Goal: Check status

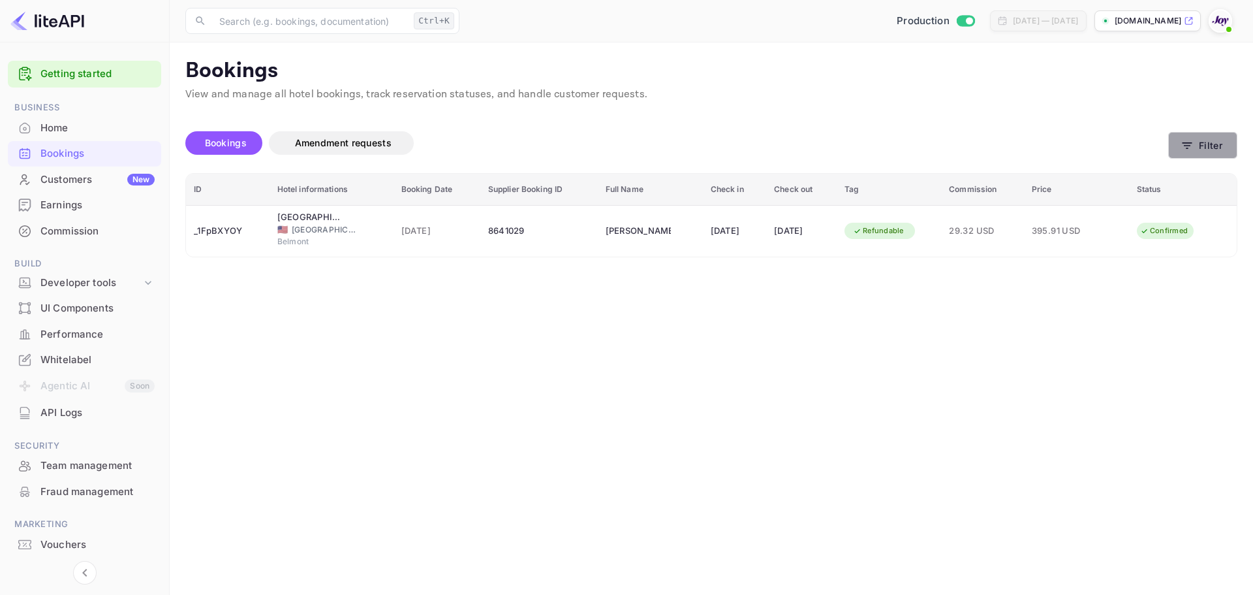
click at [1187, 152] on button "Filter" at bounding box center [1202, 145] width 69 height 27
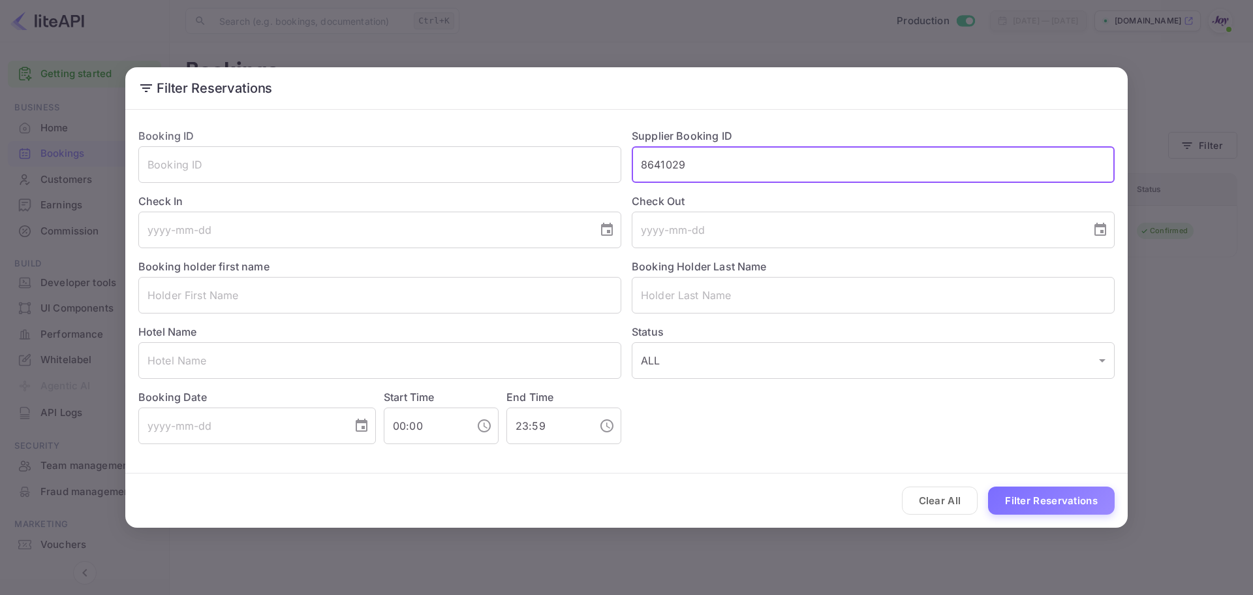
drag, startPoint x: 707, startPoint y: 165, endPoint x: 620, endPoint y: 144, distance: 90.1
click at [620, 144] on div "Booking ID ​ Supplier Booking ID 8641029 ​ Check In ​ Check Out ​ Booking holde…" at bounding box center [621, 280] width 987 height 326
paste input "9131696"
type input "9131696"
drag, startPoint x: 1058, startPoint y: 491, endPoint x: 1065, endPoint y: 504, distance: 15.5
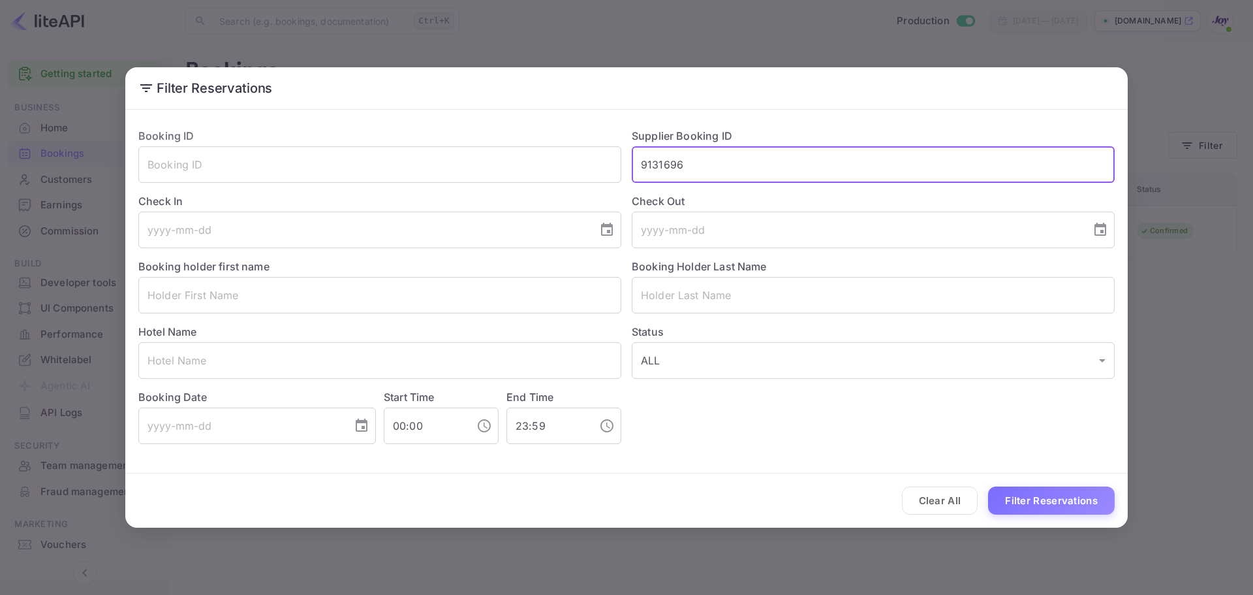
click at [1059, 491] on button "Filter Reservations" at bounding box center [1051, 500] width 127 height 28
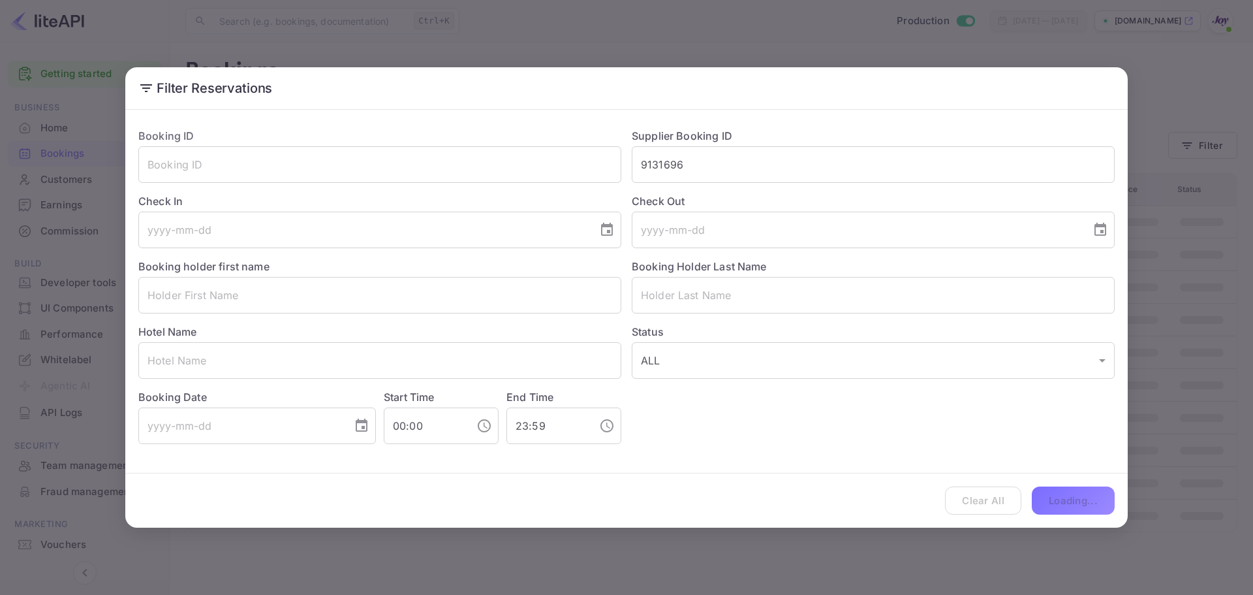
click at [1065, 504] on div "Clear All Loading..." at bounding box center [626, 500] width 1002 height 54
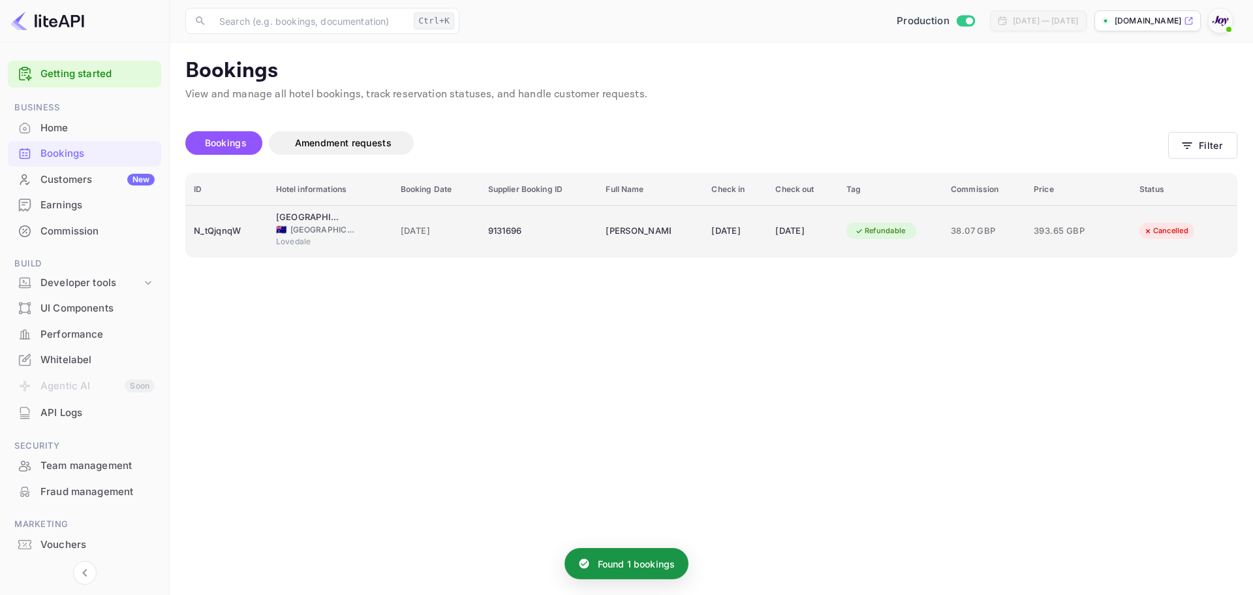
click at [747, 236] on div "[DATE]" at bounding box center [735, 231] width 48 height 21
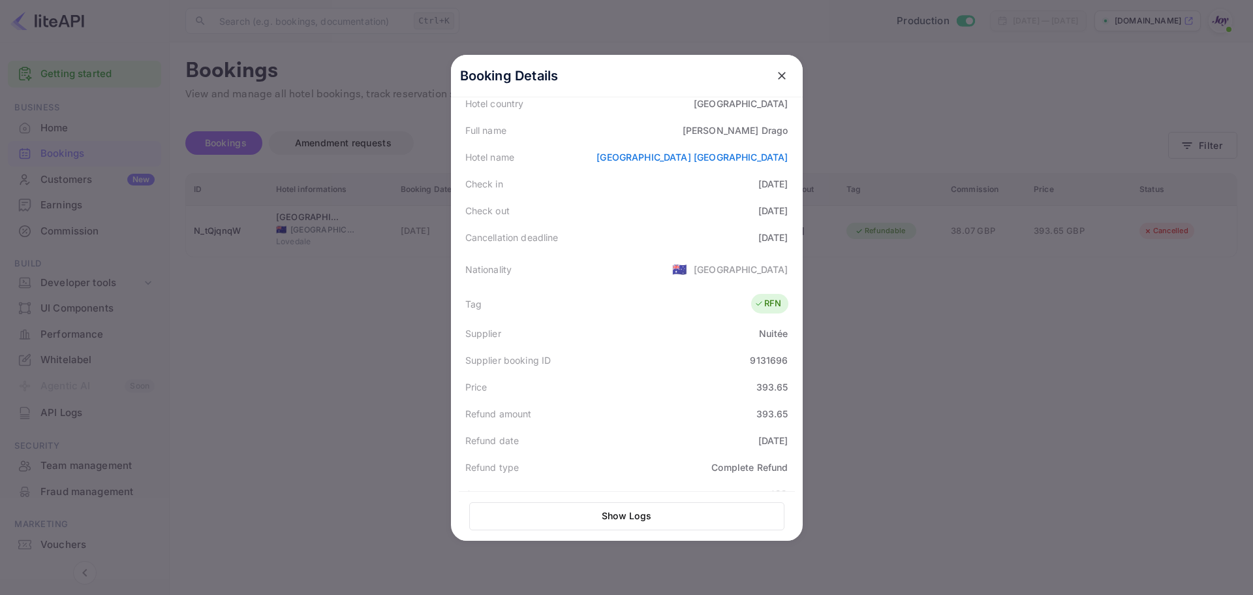
scroll to position [295, 0]
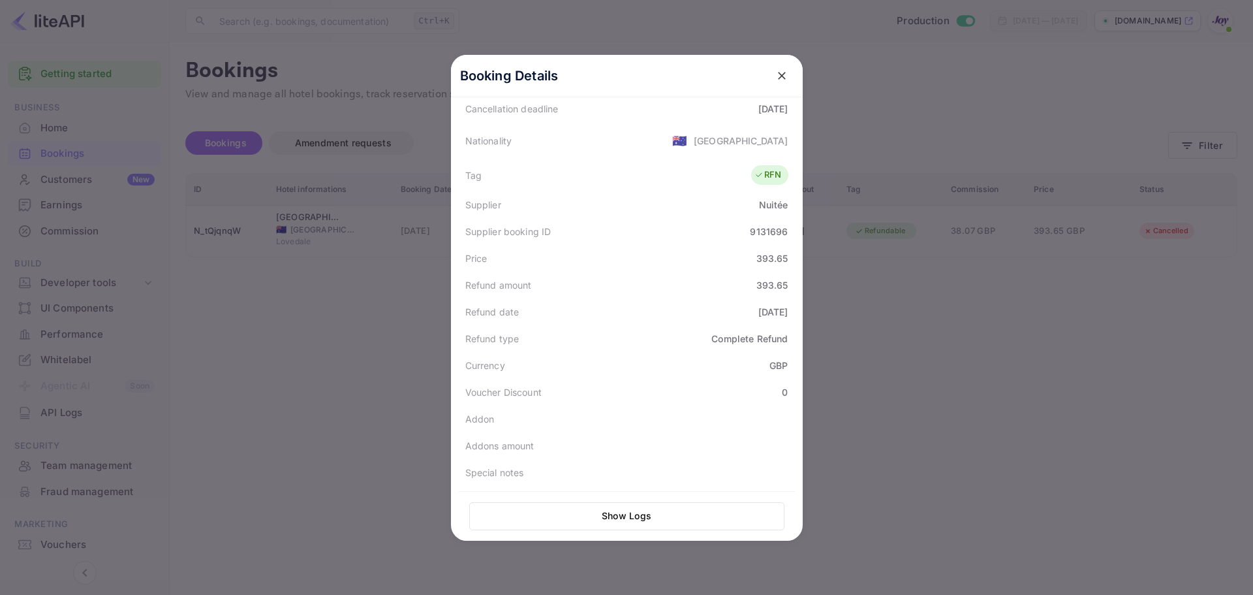
click at [761, 74] on div "Booking Details" at bounding box center [627, 76] width 352 height 42
click at [764, 76] on div "Booking Details" at bounding box center [627, 76] width 352 height 42
click at [778, 76] on icon "close" at bounding box center [782, 76] width 8 height 8
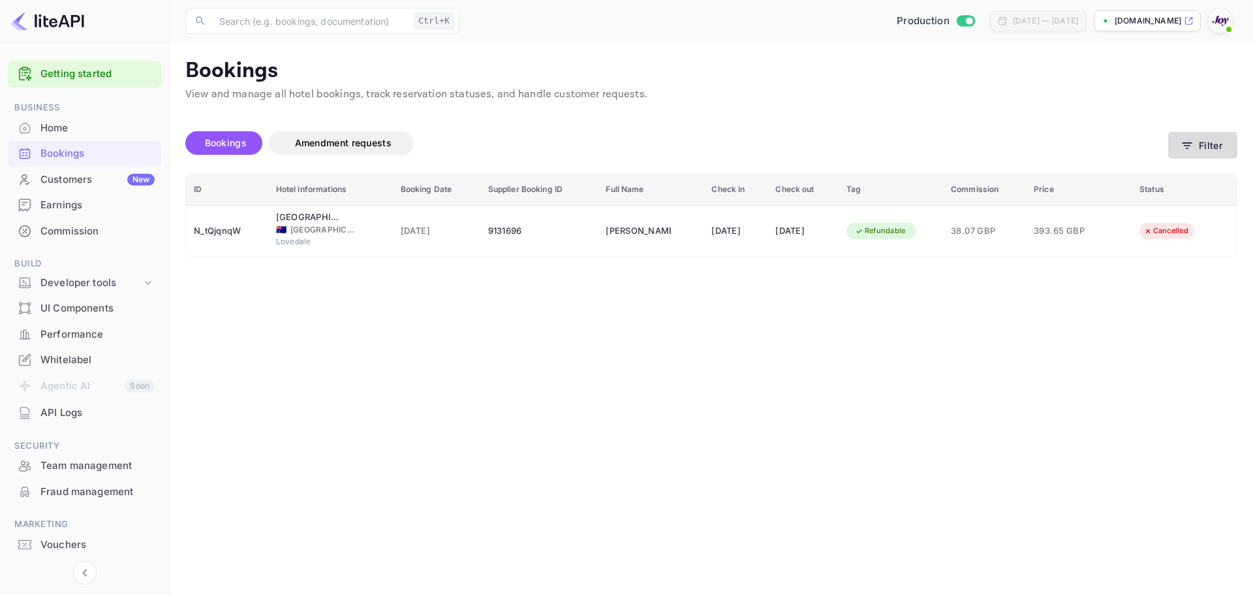
click at [1207, 148] on button "Filter" at bounding box center [1202, 145] width 69 height 27
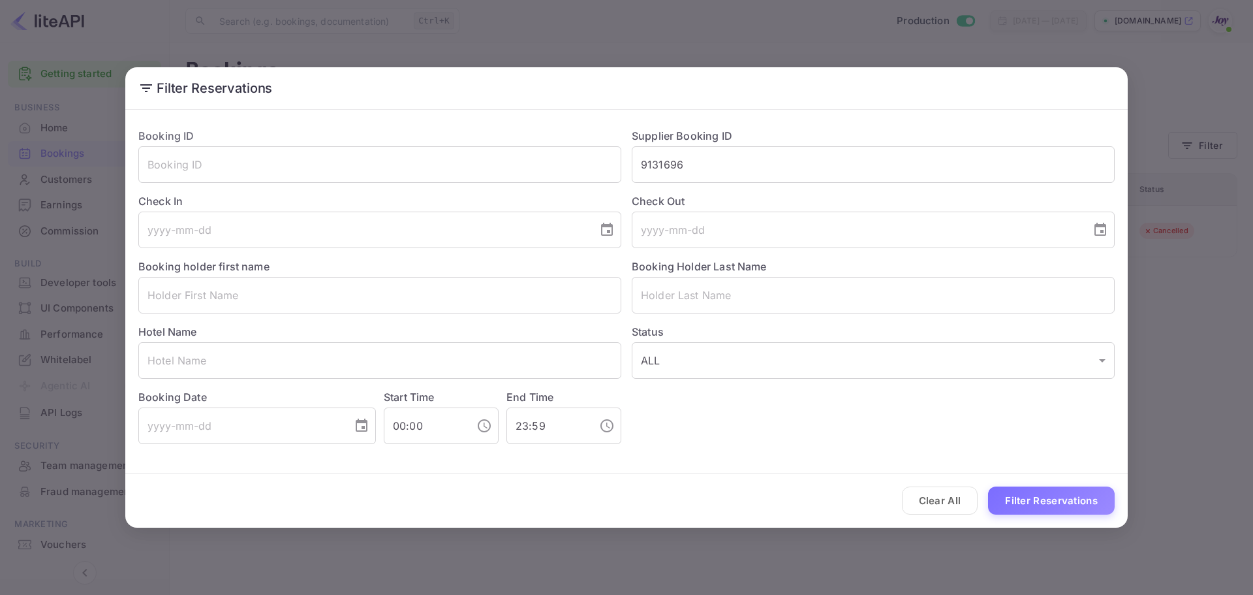
drag, startPoint x: 734, startPoint y: 164, endPoint x: 397, endPoint y: 138, distance: 337.8
click at [397, 138] on div "Booking ID ​ Supplier Booking ID 9131696 ​ Check In ​ Check Out ​ Booking holde…" at bounding box center [621, 280] width 987 height 326
paste input "54855"
type input "9154855"
click at [1060, 493] on button "Filter Reservations" at bounding box center [1051, 500] width 127 height 28
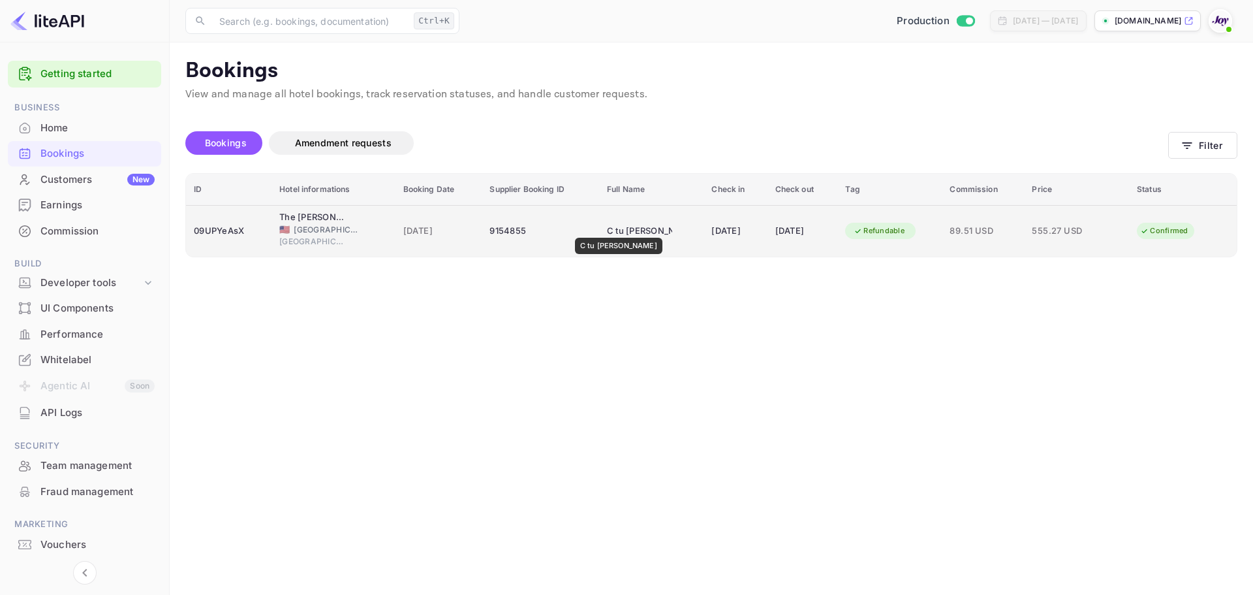
click at [607, 228] on div "C tu [PERSON_NAME]" at bounding box center [639, 231] width 65 height 21
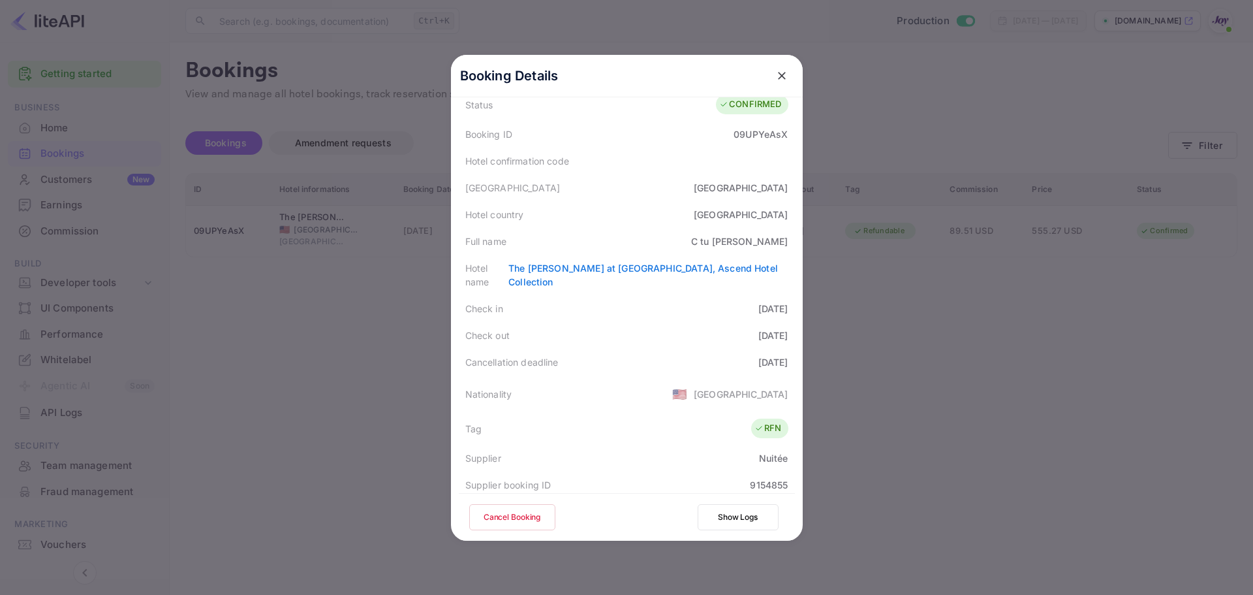
scroll to position [290, 0]
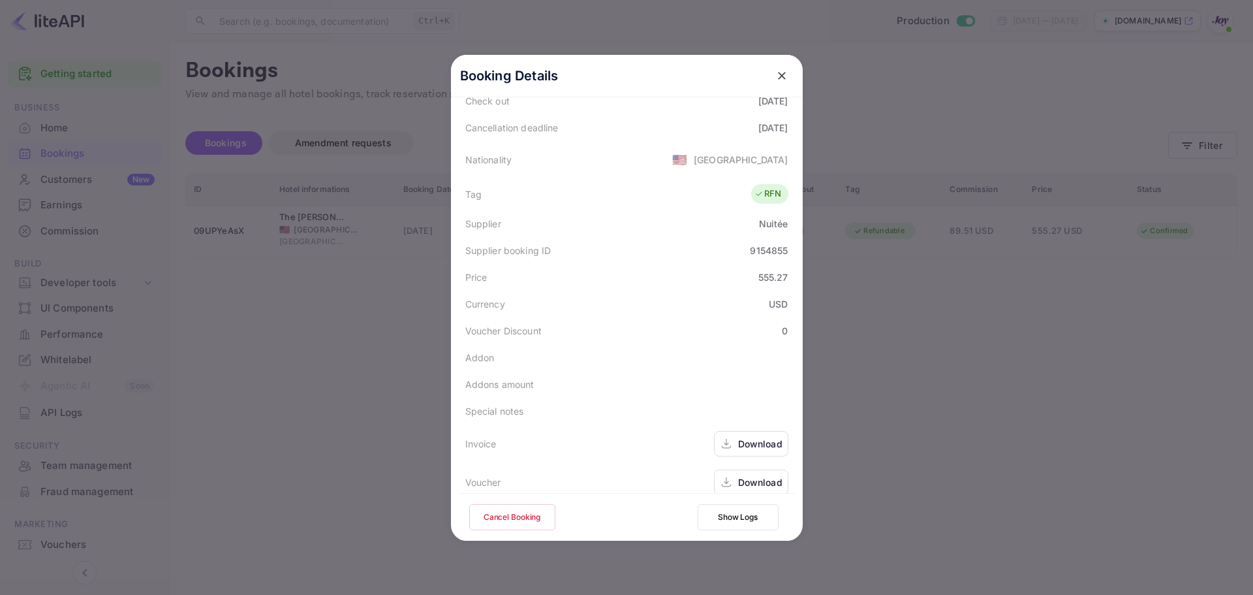
click at [742, 431] on div "Download" at bounding box center [751, 443] width 74 height 25
click at [738, 475] on div "Download" at bounding box center [760, 482] width 44 height 14
